Goal: Task Accomplishment & Management: Complete application form

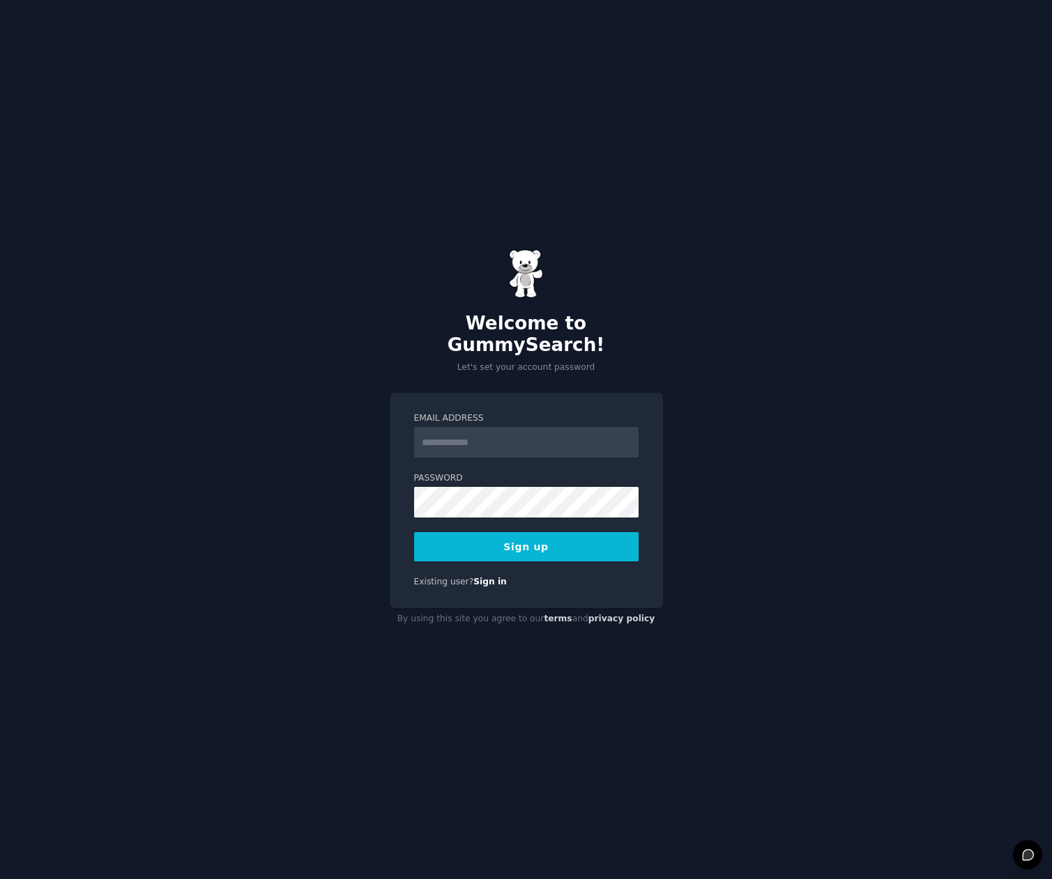
click at [543, 250] on div "Welcome to GummySearch! Let's set your account password Email Address Password …" at bounding box center [526, 439] width 1052 height 879
click at [485, 455] on form "Email Address Password Sign up" at bounding box center [526, 487] width 224 height 149
click at [488, 440] on input "Email Address" at bounding box center [526, 442] width 224 height 31
type input "*"
click at [596, 171] on div "Welcome to GummySearch! Let's set your account password Email Address Password …" at bounding box center [526, 439] width 1052 height 879
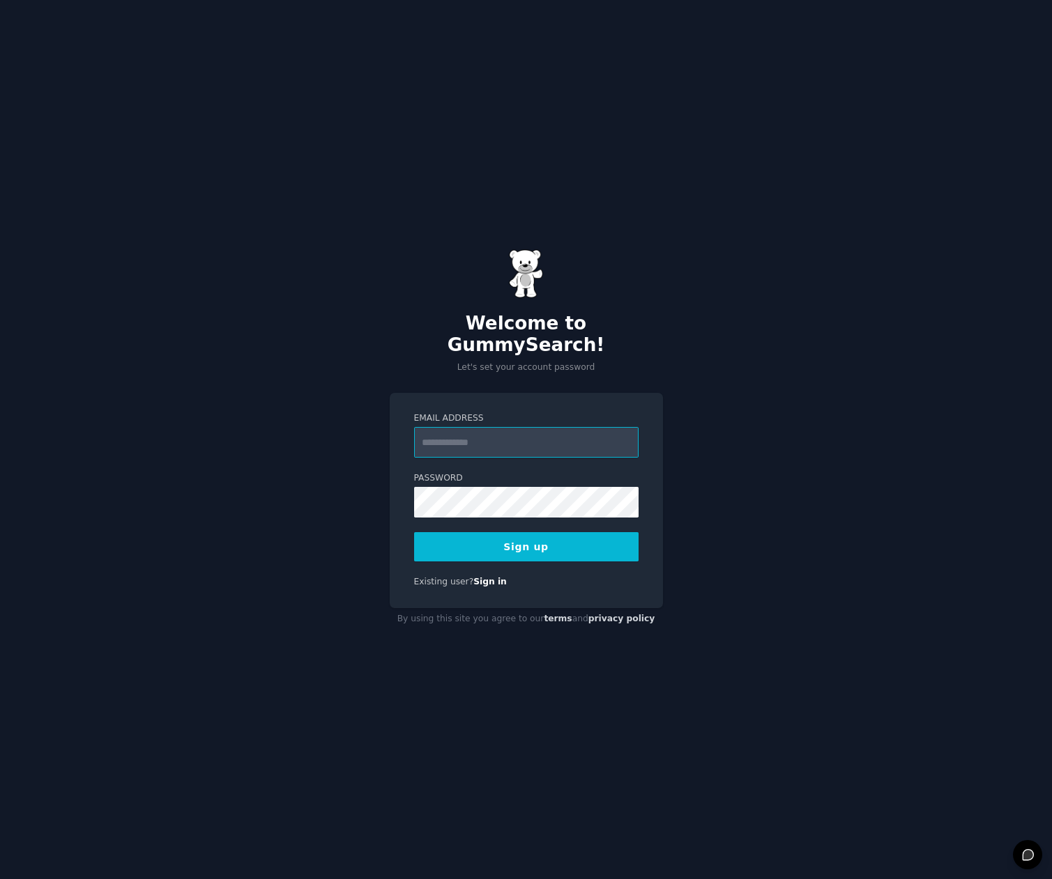
click at [514, 440] on input "Email Address" at bounding box center [526, 442] width 224 height 31
type input "*"
type input "**********"
click at [0, 879] on com-1password-button at bounding box center [0, 879] width 0 height 0
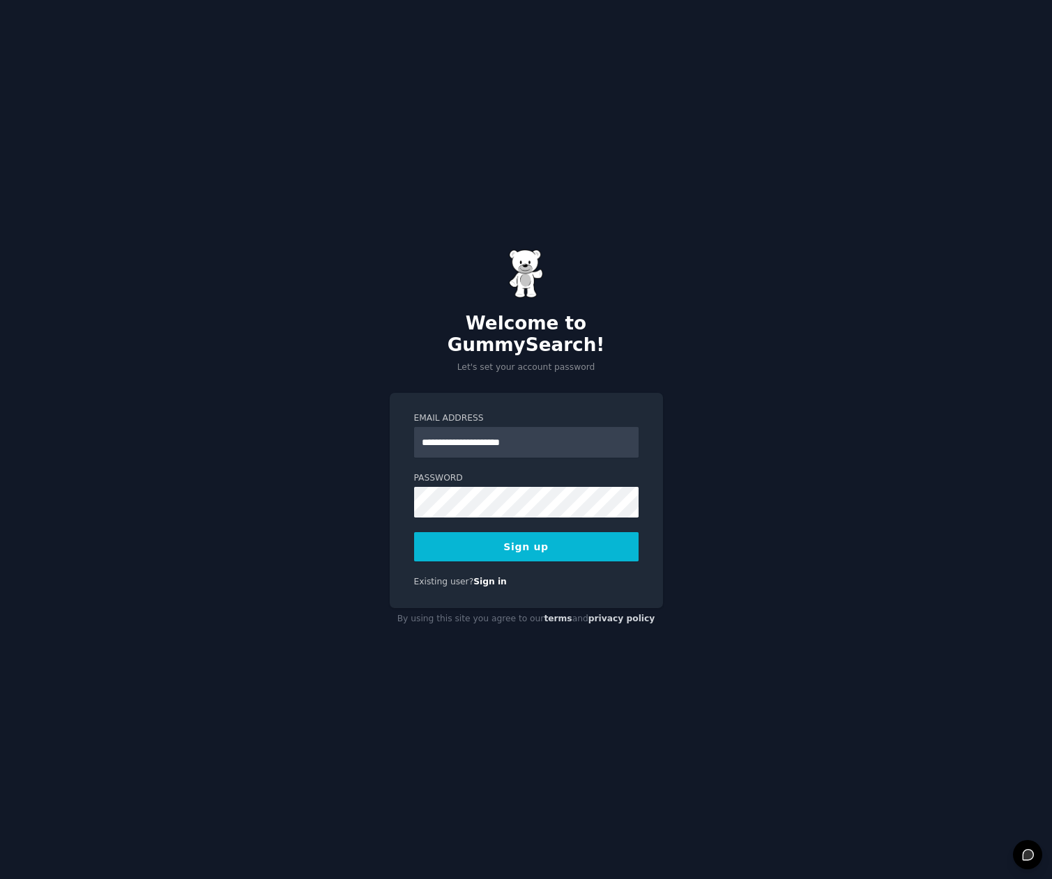
click at [528, 539] on button "Sign up" at bounding box center [526, 546] width 224 height 29
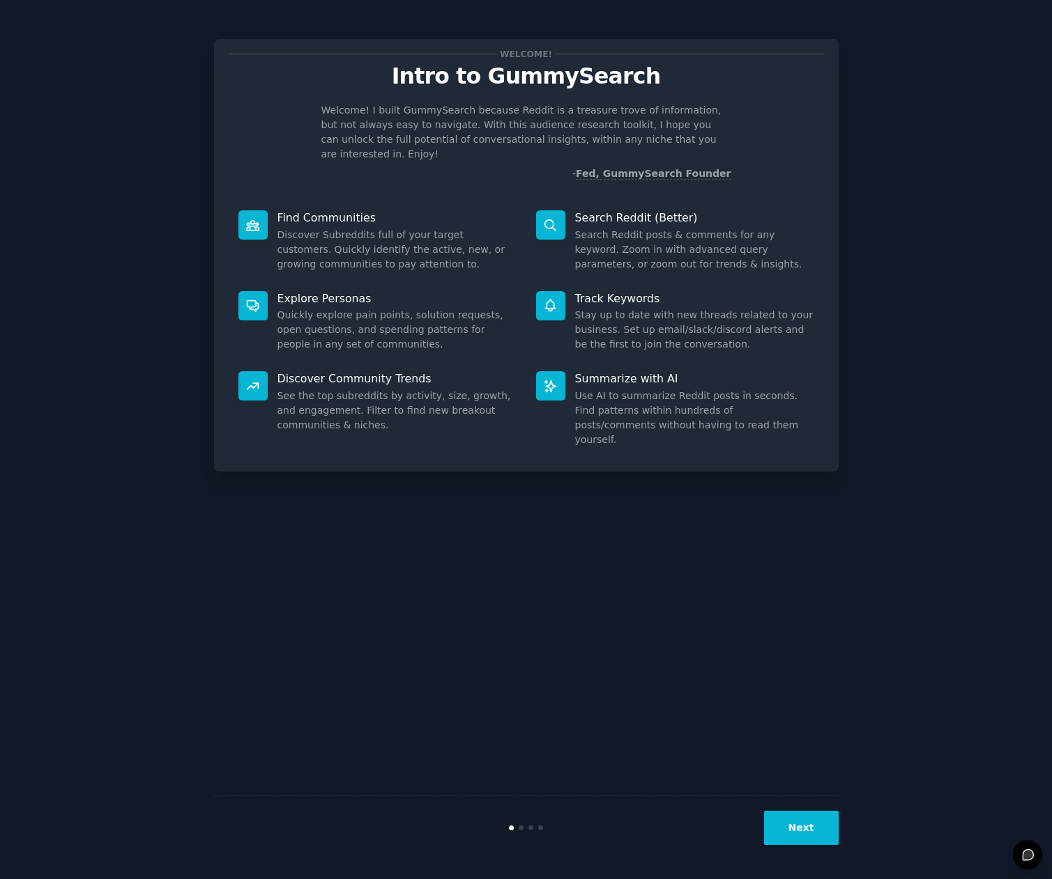
drag, startPoint x: 800, startPoint y: 840, endPoint x: 789, endPoint y: 694, distance: 146.8
click at [789, 693] on div "Welcome! Intro to GummySearch Welcome! I built GummySearch because Reddit is a …" at bounding box center [526, 440] width 624 height 840
click at [819, 845] on div "Next" at bounding box center [526, 828] width 624 height 64
click at [819, 840] on button "Next" at bounding box center [801, 828] width 75 height 34
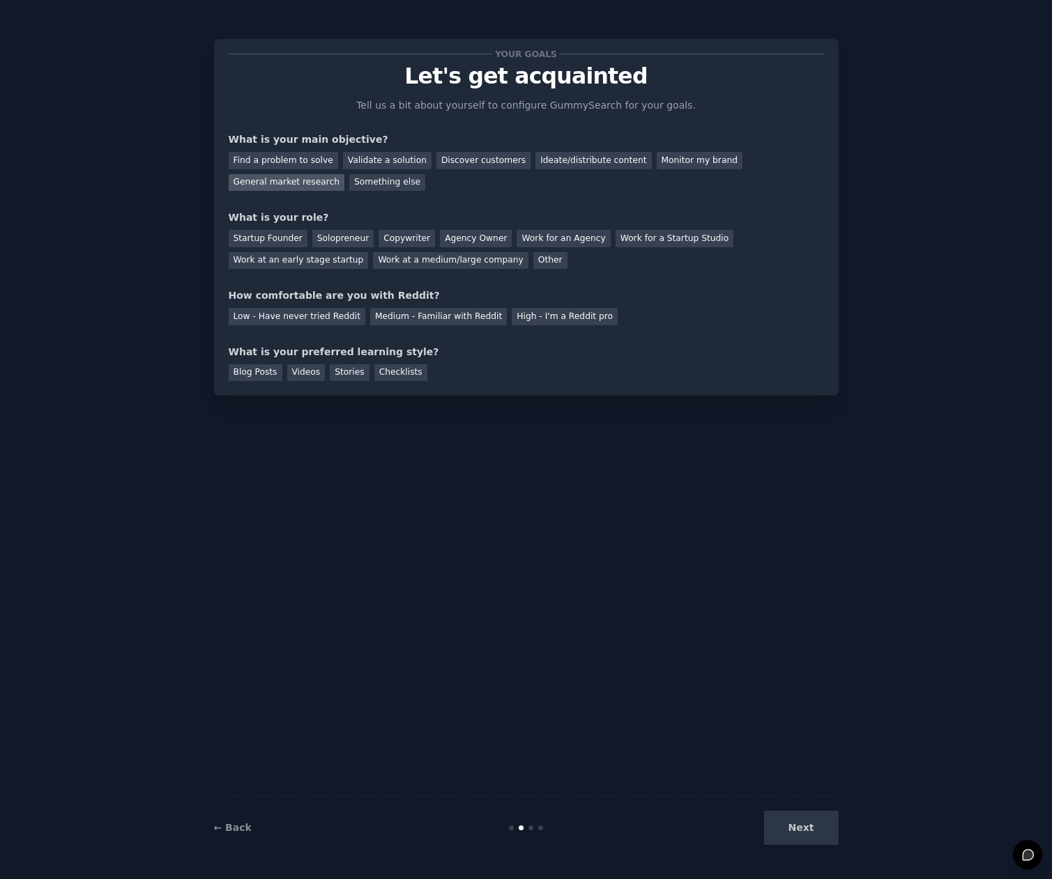
click at [295, 187] on div "General market research" at bounding box center [287, 182] width 116 height 17
click at [272, 239] on div "Startup Founder" at bounding box center [268, 238] width 79 height 17
click at [319, 238] on div "Solopreneur" at bounding box center [342, 238] width 61 height 17
click at [265, 236] on div "Startup Founder" at bounding box center [268, 238] width 79 height 17
click at [325, 322] on div "Low - Have never tried Reddit" at bounding box center [297, 316] width 137 height 17
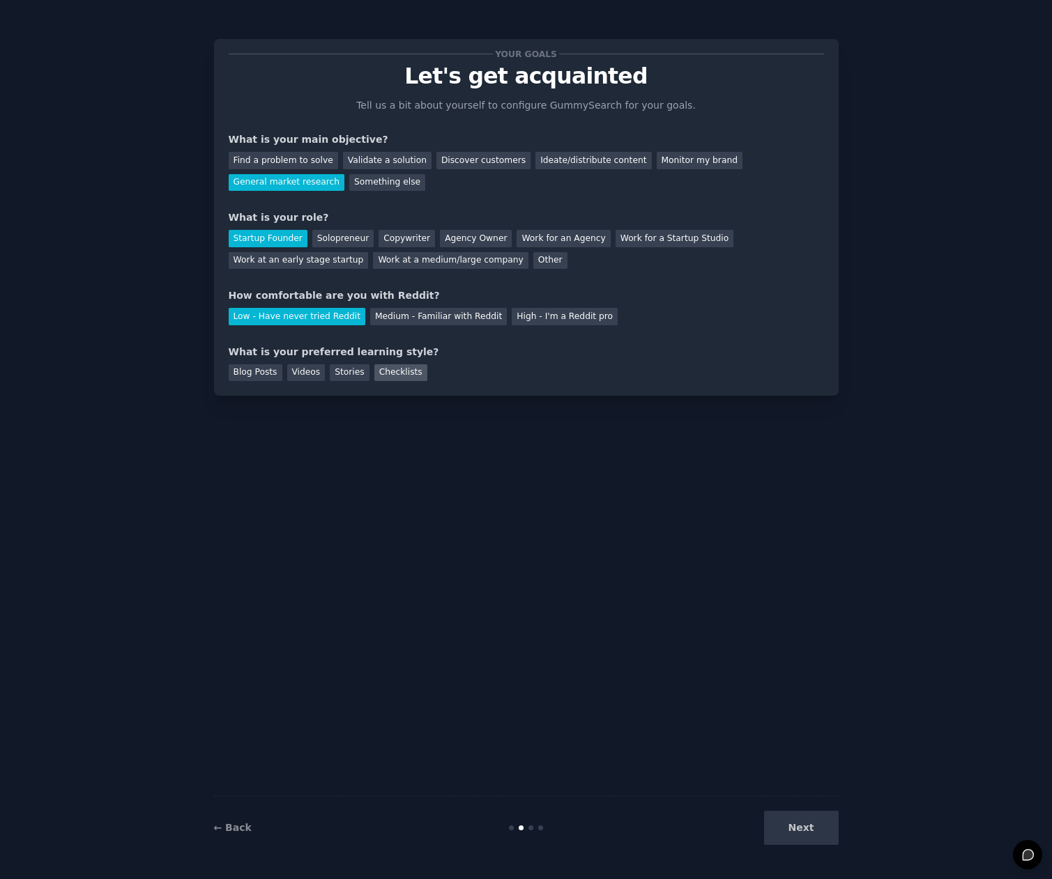
click at [374, 367] on div "Checklists" at bounding box center [400, 372] width 53 height 17
click at [817, 828] on button "Next" at bounding box center [801, 828] width 75 height 34
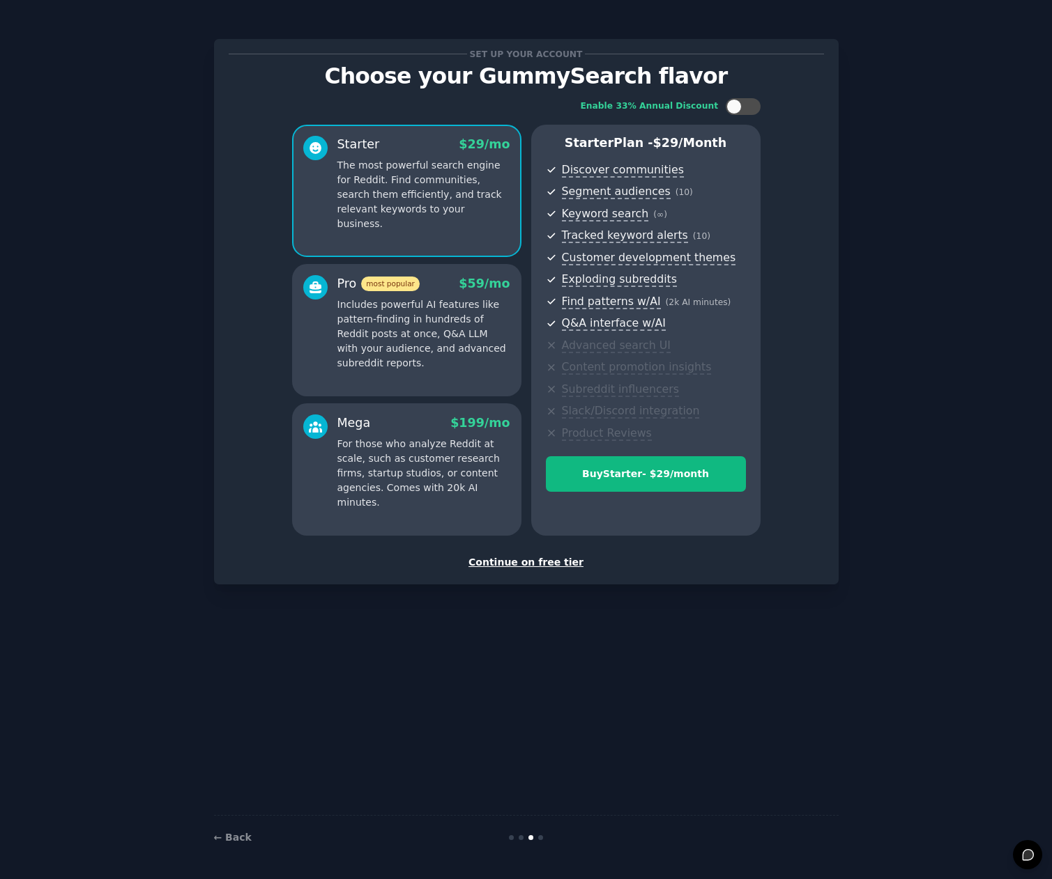
click at [537, 562] on div "Continue on free tier" at bounding box center [526, 562] width 595 height 15
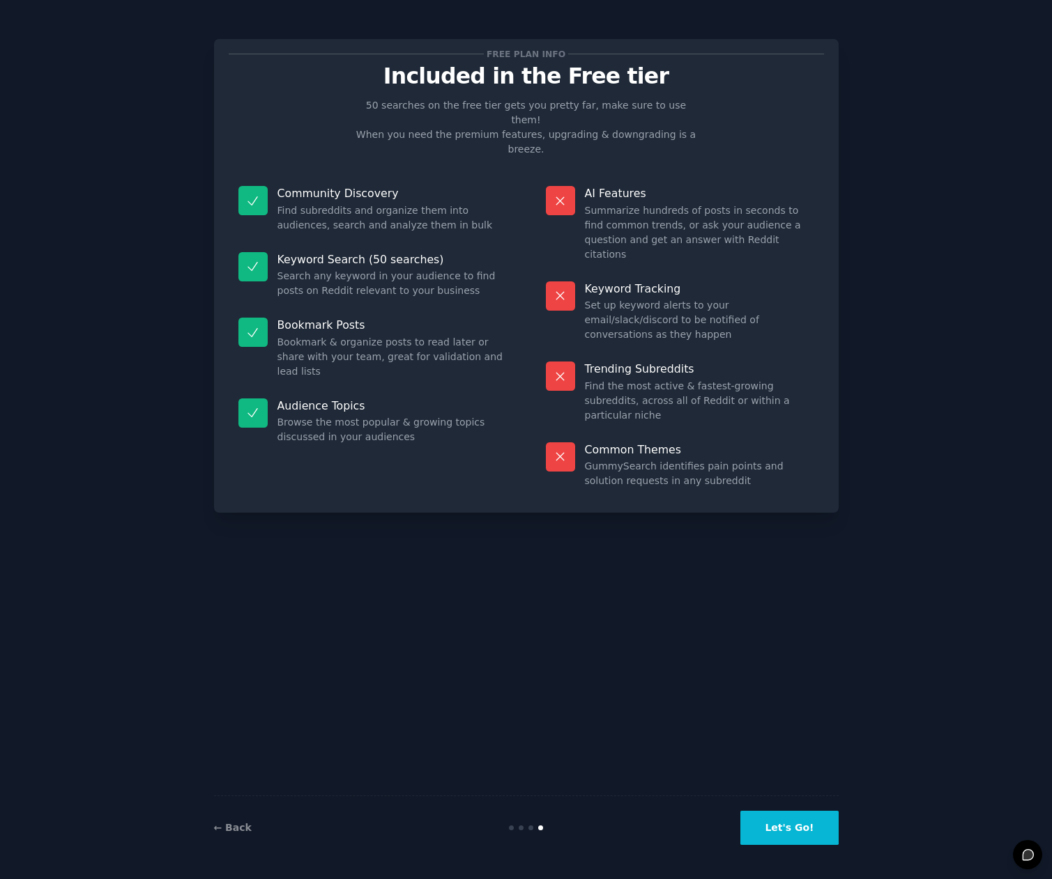
click at [746, 829] on div "Let's Go!" at bounding box center [734, 828] width 208 height 34
click at [792, 819] on button "Let's Go!" at bounding box center [789, 828] width 98 height 34
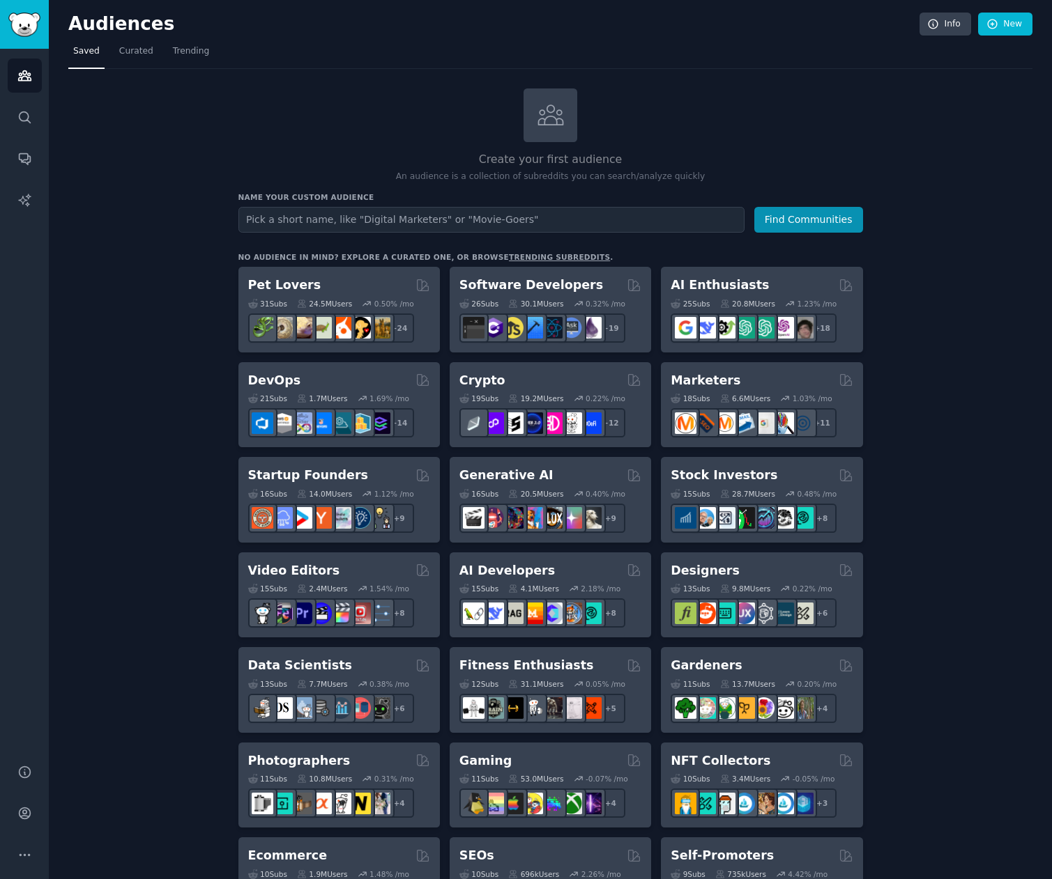
click at [707, 105] on div "Create your first audience An audience is a collection of subreddits you can se…" at bounding box center [550, 136] width 624 height 95
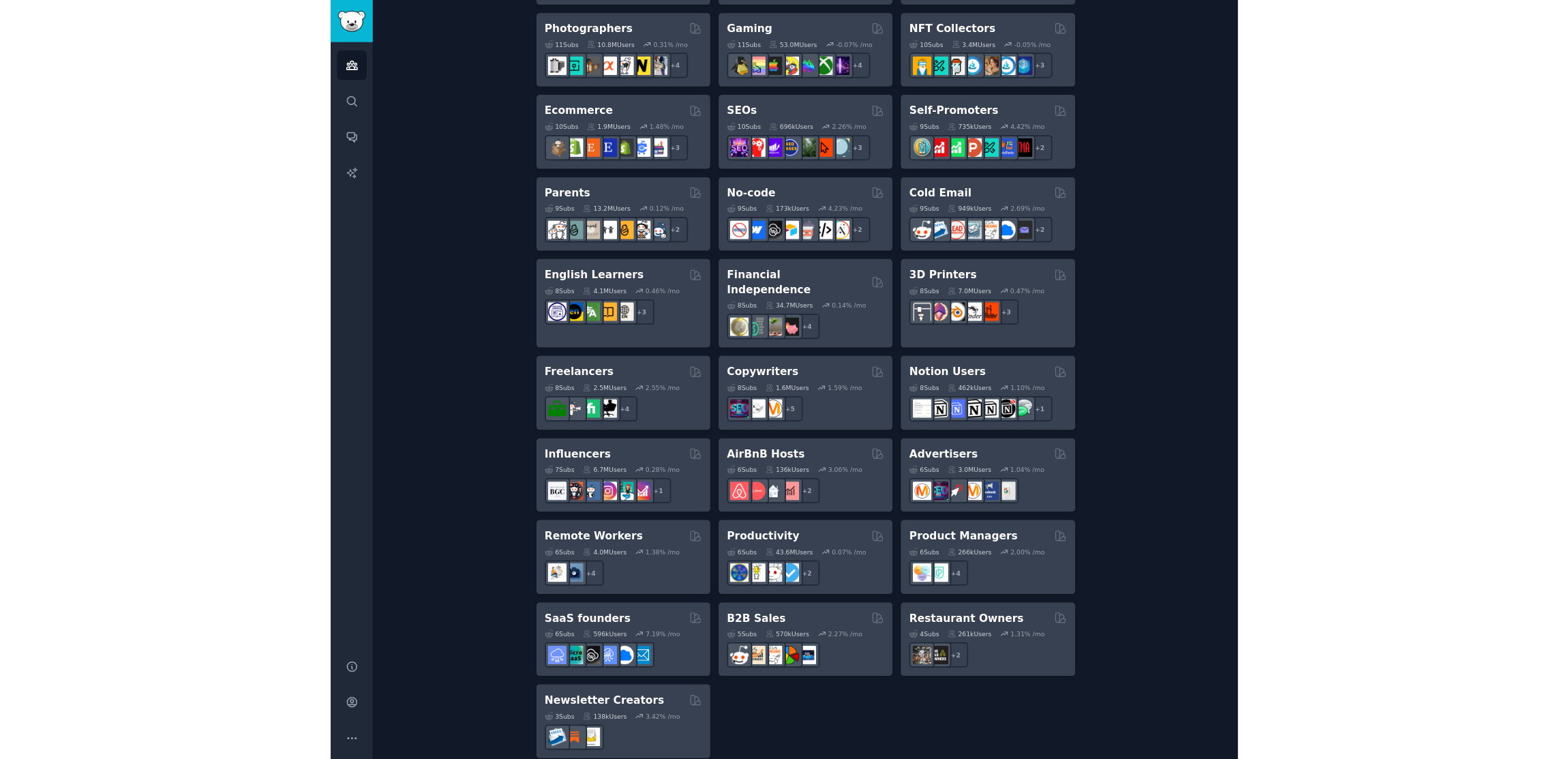
scroll to position [712, 0]
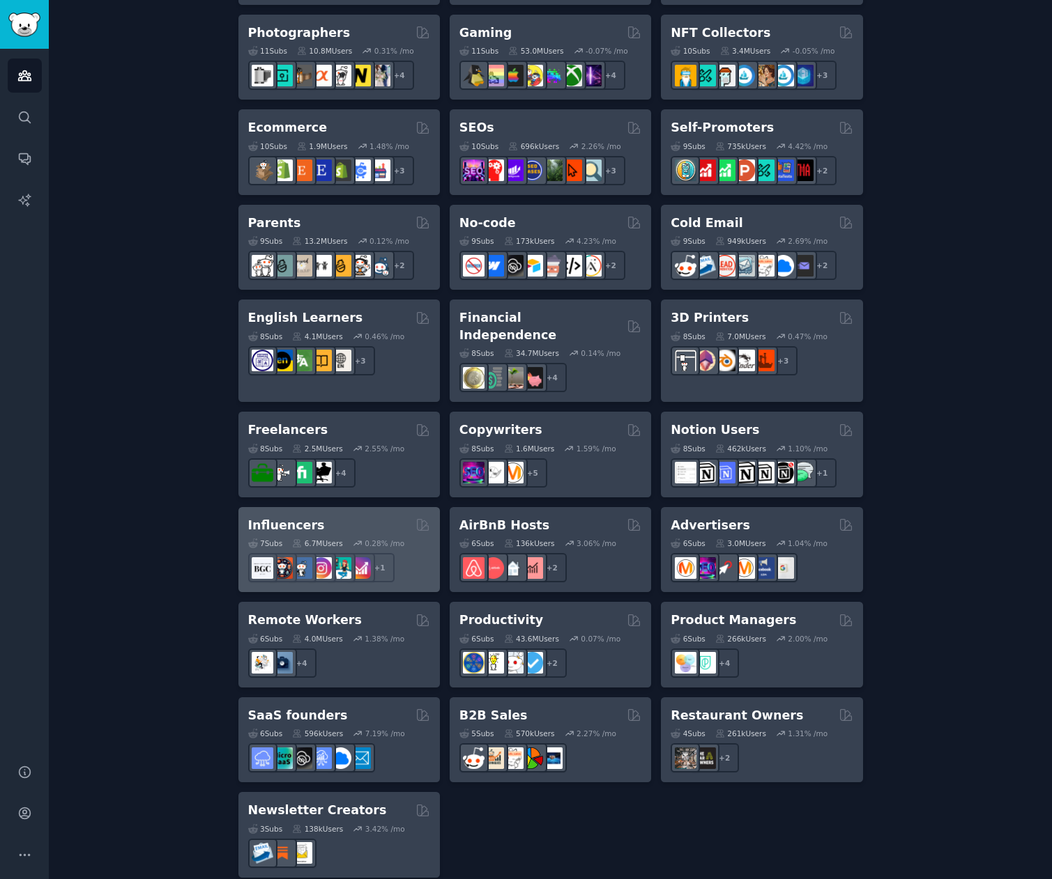
click at [307, 517] on h2 "Influencers" at bounding box center [286, 525] width 77 height 17
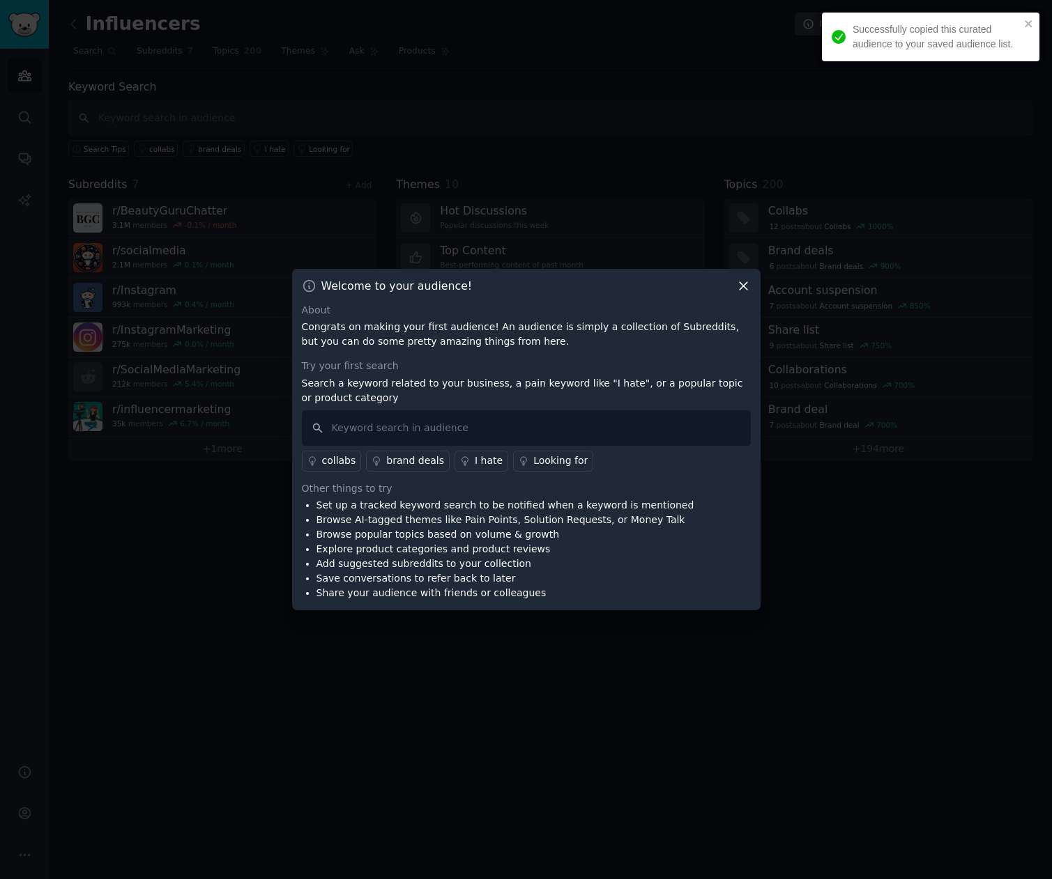
click at [1022, 10] on div "Successfully copied this curated audience to your saved audience list." at bounding box center [930, 42] width 223 height 64
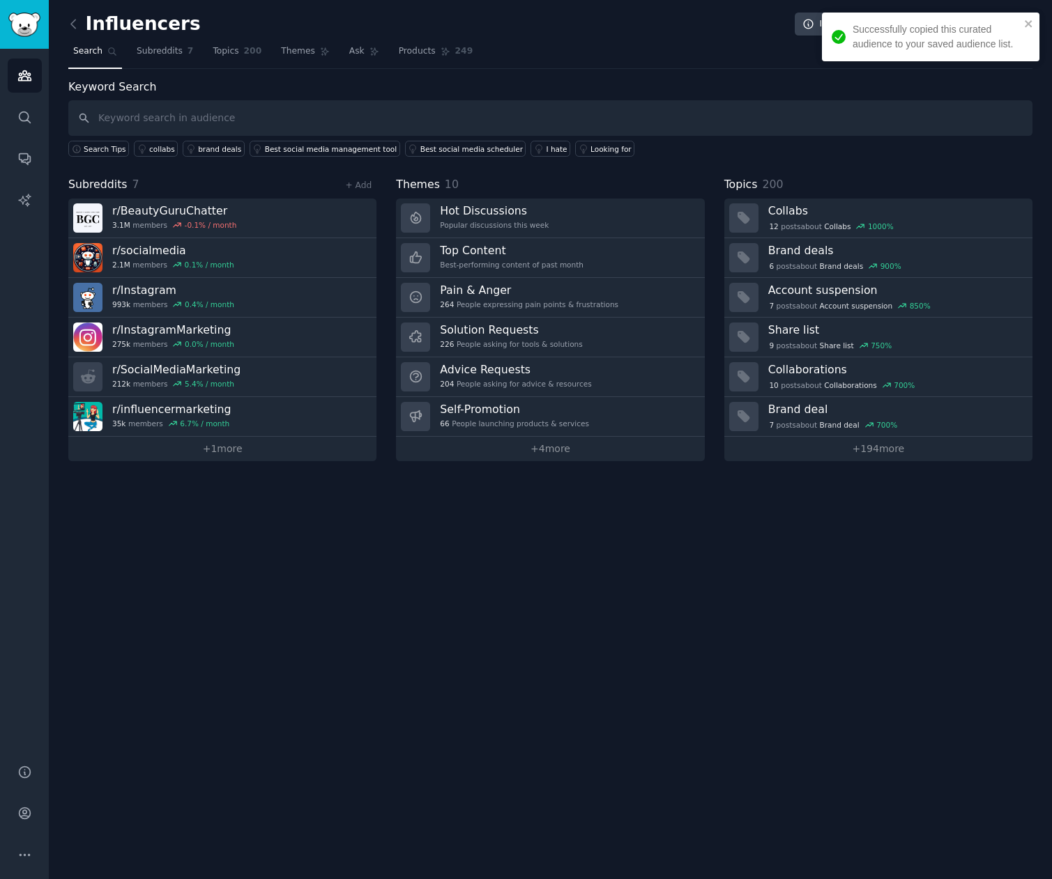
click at [484, 769] on div "Influencers Info Edit Share Add Search Subreddits 7 Topics 200 Themes Ask Produ…" at bounding box center [550, 439] width 1003 height 879
click at [1031, 23] on icon "close" at bounding box center [1029, 23] width 10 height 11
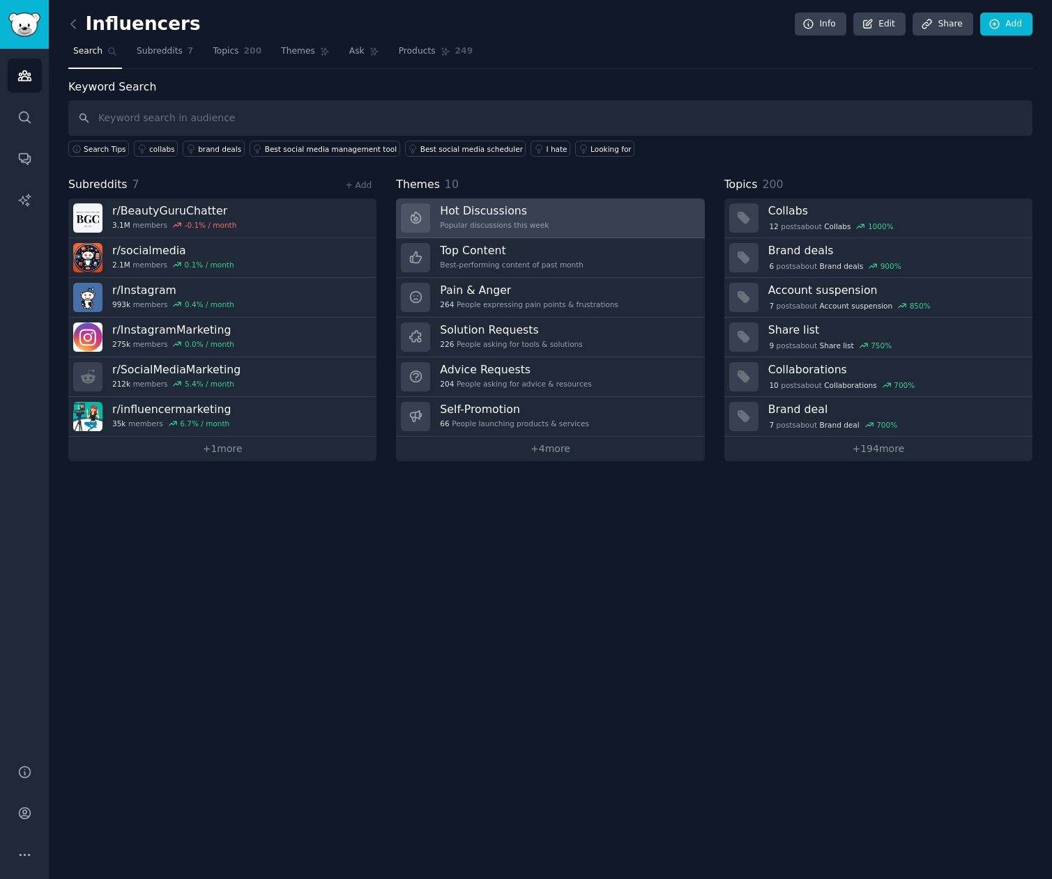
click at [475, 212] on h3 "Hot Discussions" at bounding box center [494, 210] width 109 height 15
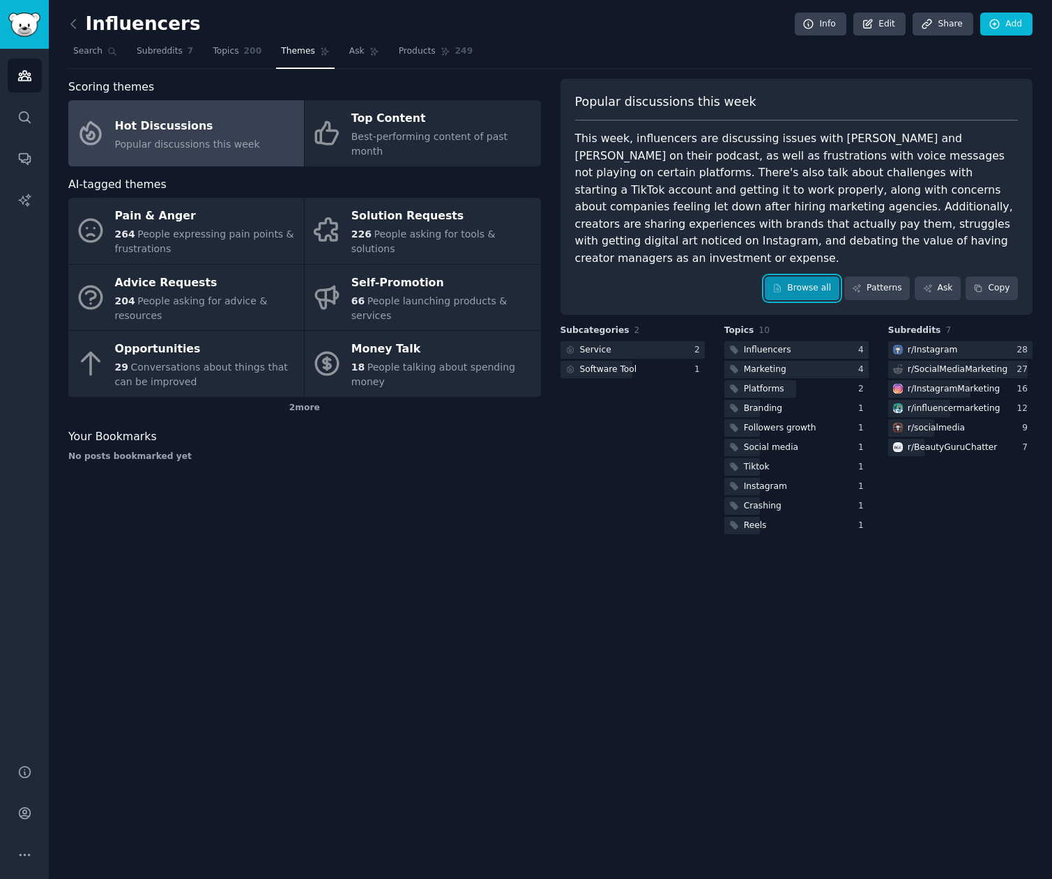
click at [792, 277] on link "Browse all" at bounding box center [801, 289] width 75 height 24
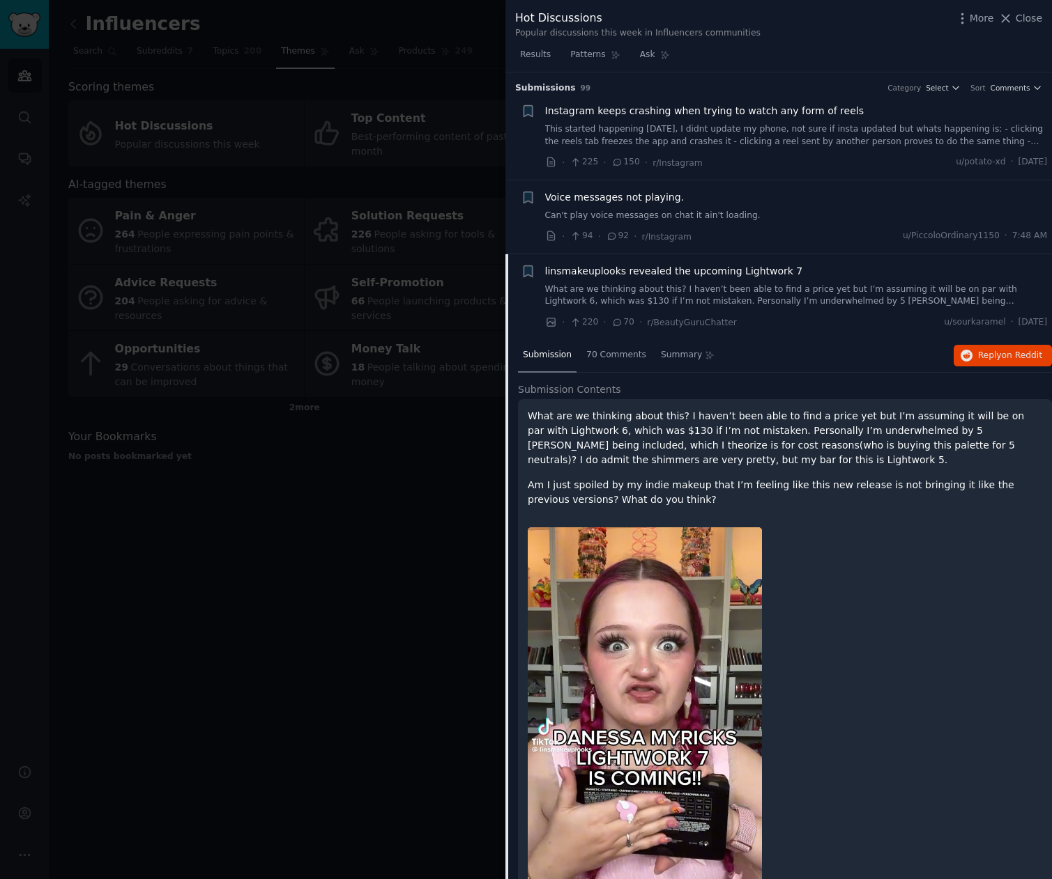
click at [568, 15] on div "Hot Discussions" at bounding box center [637, 18] width 245 height 17
click at [962, 18] on icon "button" at bounding box center [962, 18] width 15 height 15
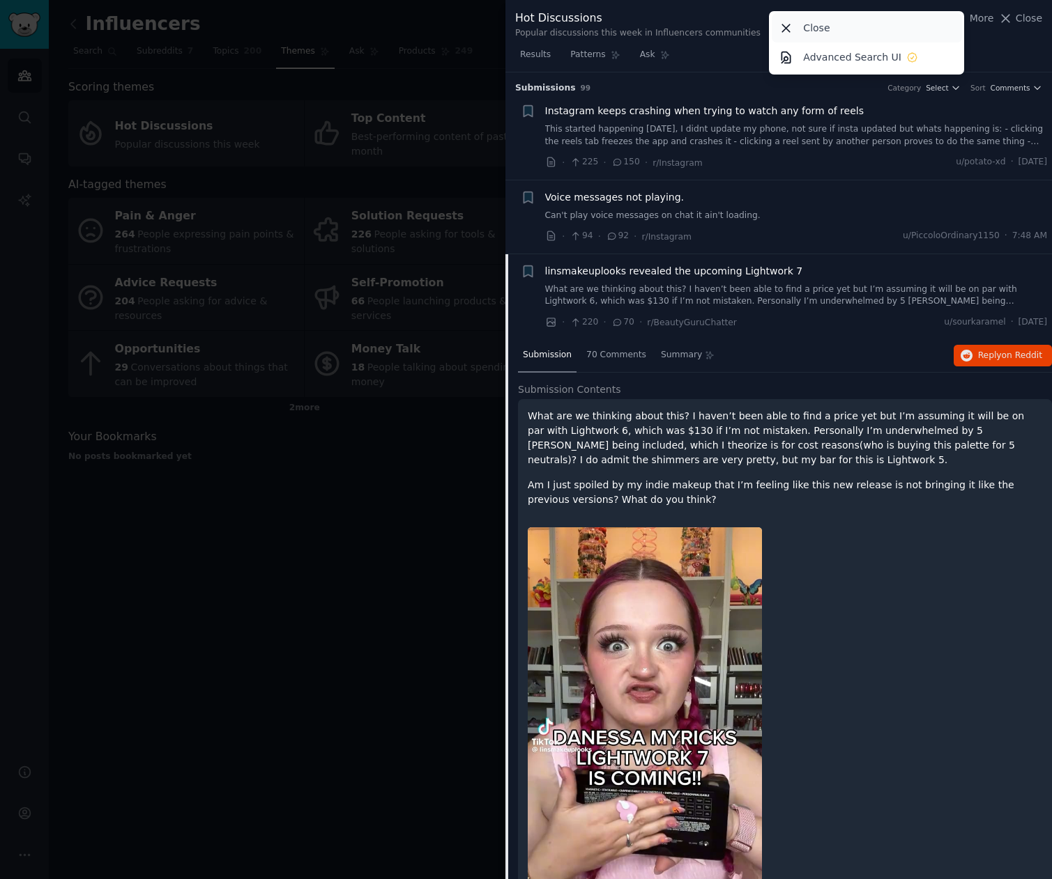
click at [829, 20] on div "Close" at bounding box center [866, 27] width 190 height 29
